Goal: Task Accomplishment & Management: Manage account settings

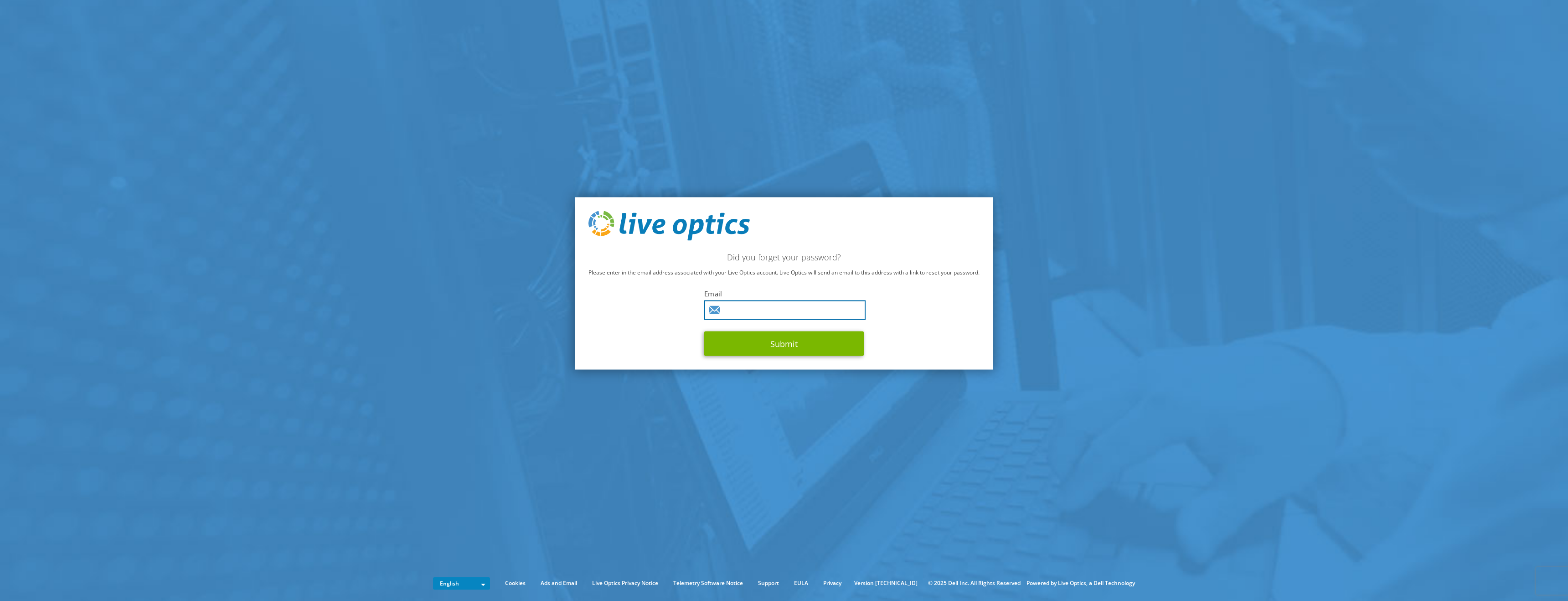
click at [765, 314] on input "text" at bounding box center [785, 310] width 161 height 19
type input "cheng.yang@broadcom.com"
click at [784, 348] on button "Submit" at bounding box center [784, 343] width 159 height 24
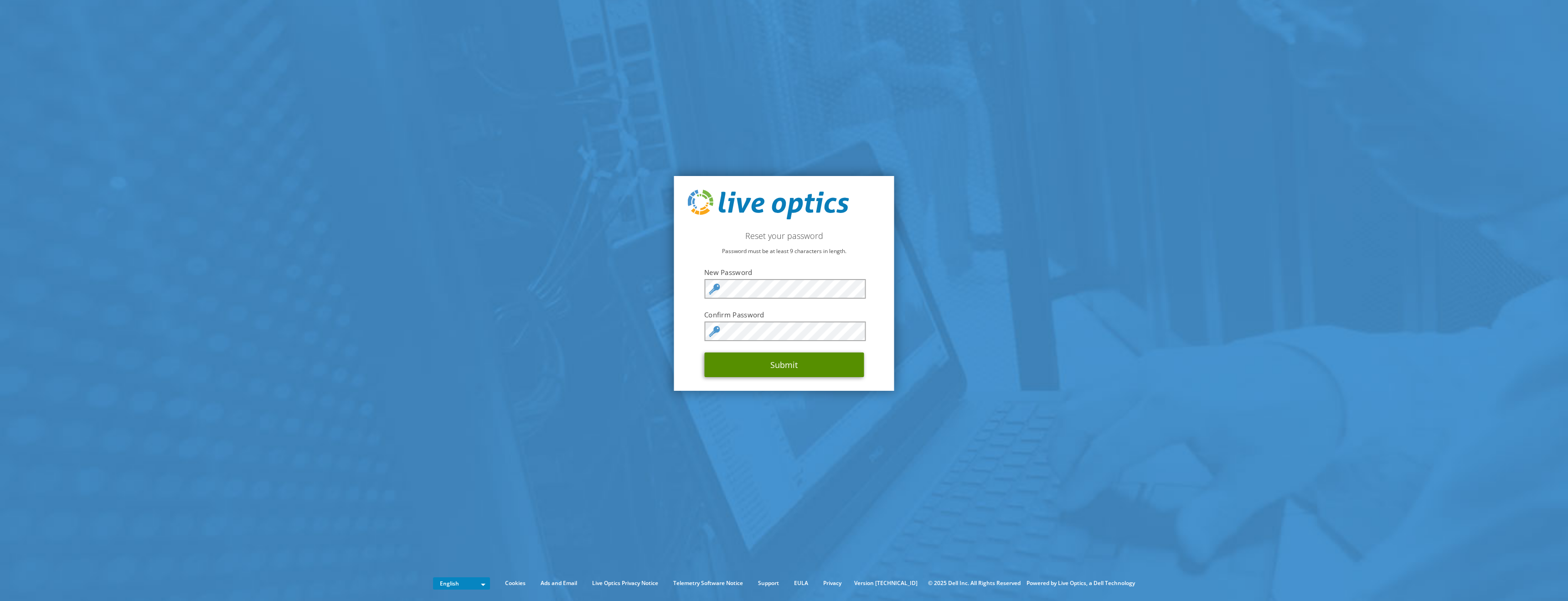
click at [786, 370] on button "Submit" at bounding box center [784, 365] width 159 height 24
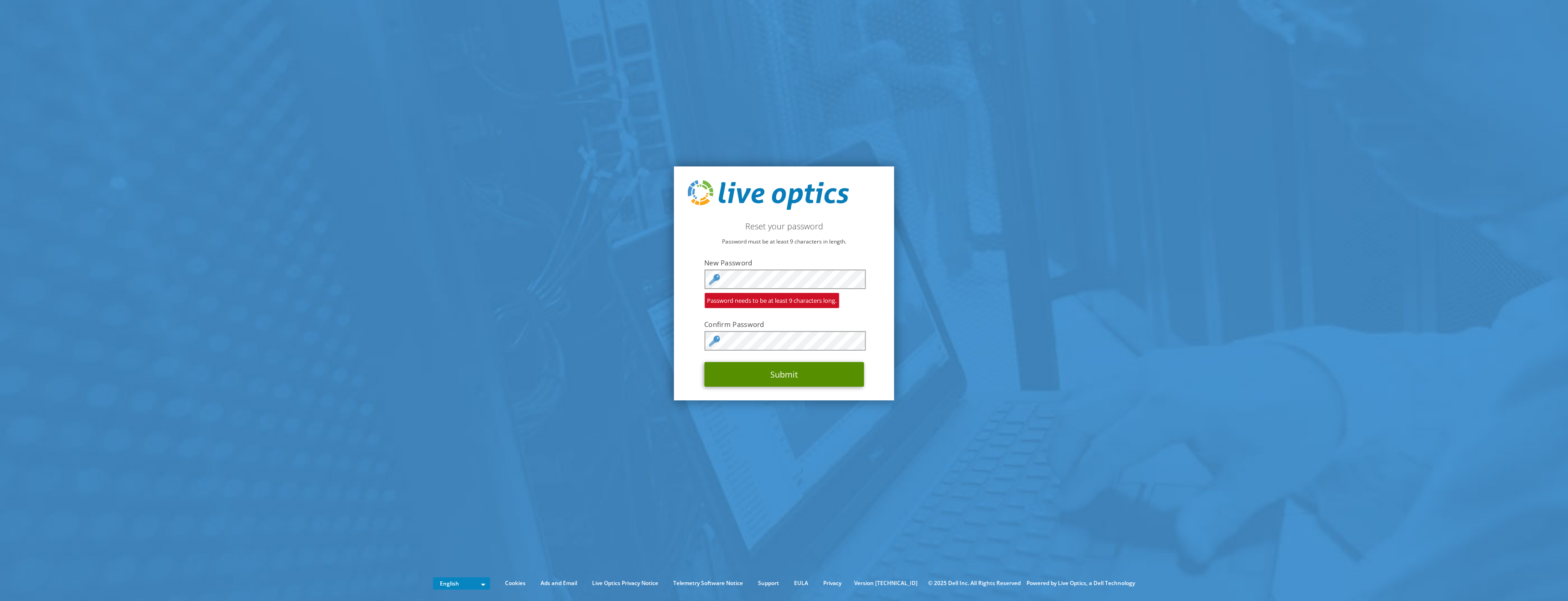
click at [781, 374] on button "Submit" at bounding box center [784, 374] width 159 height 24
